Goal: Information Seeking & Learning: Learn about a topic

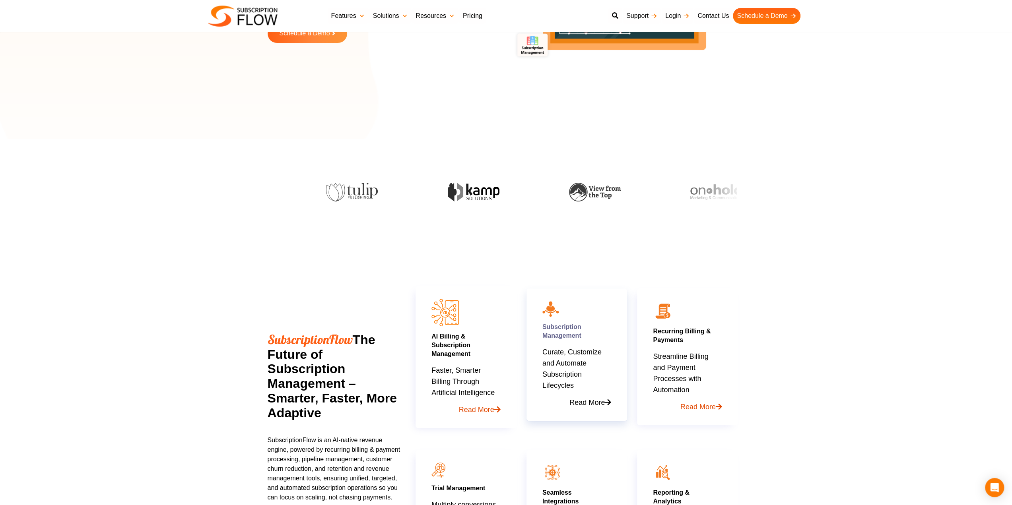
click at [602, 338] on h3 "Subscription Management" at bounding box center [576, 331] width 69 height 17
click at [581, 350] on p "Curate, Customize and Automate Subscription Lifecycles Read More" at bounding box center [576, 378] width 69 height 62
click at [557, 326] on link "Subscription Management" at bounding box center [561, 332] width 39 height 16
click at [605, 404] on icon at bounding box center [608, 402] width 6 height 7
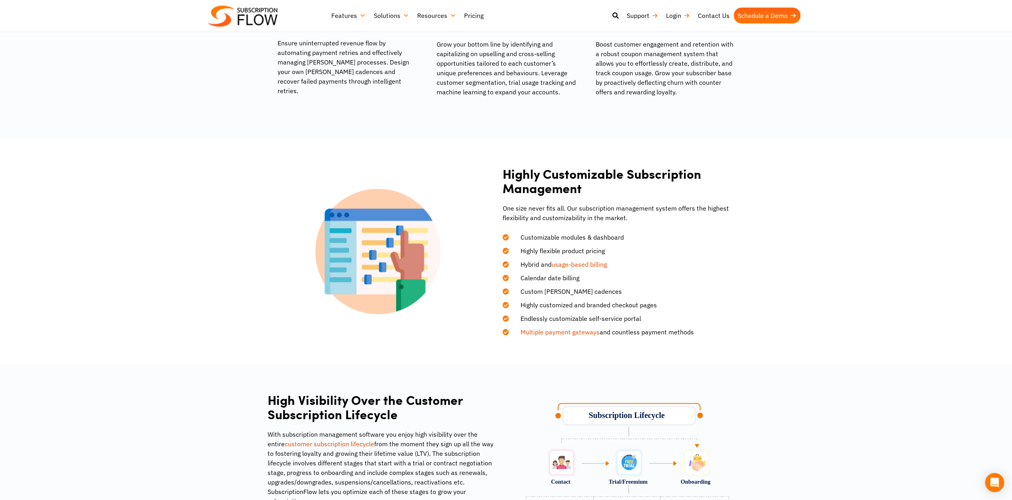
scroll to position [994, 0]
